Goal: Information Seeking & Learning: Learn about a topic

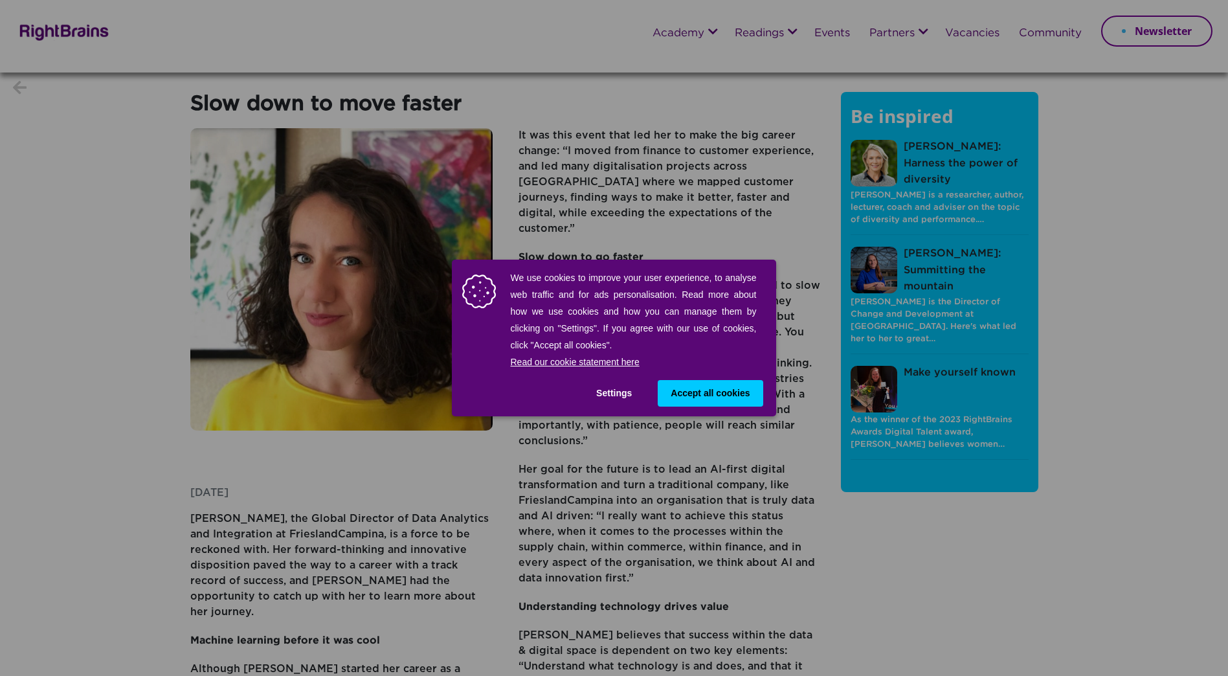
click at [1140, 337] on div "We use cookies to improve your user experience, to analyse web traffic and for …" at bounding box center [614, 338] width 1228 height 676
